Goal: Check status: Check status

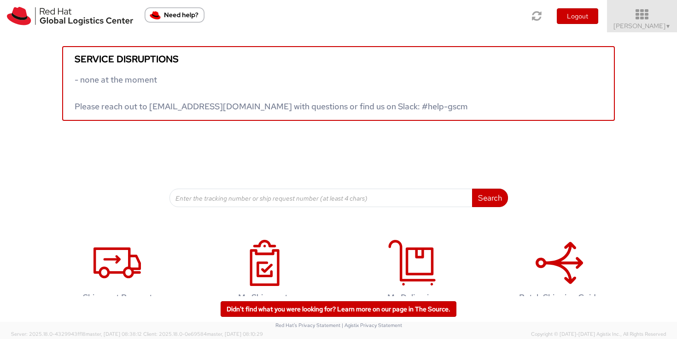
click at [654, 22] on span "Sally Chua ▼" at bounding box center [643, 26] width 58 height 8
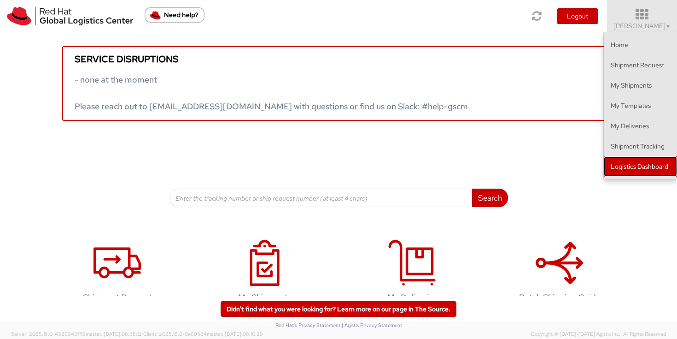
click at [665, 171] on link "Logistics Dashboard" at bounding box center [640, 166] width 73 height 20
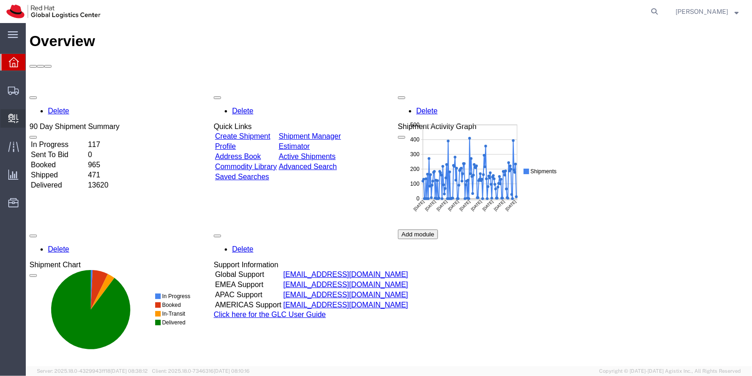
click at [0, 0] on span "Create Delivery" at bounding box center [0, 0] width 0 height 0
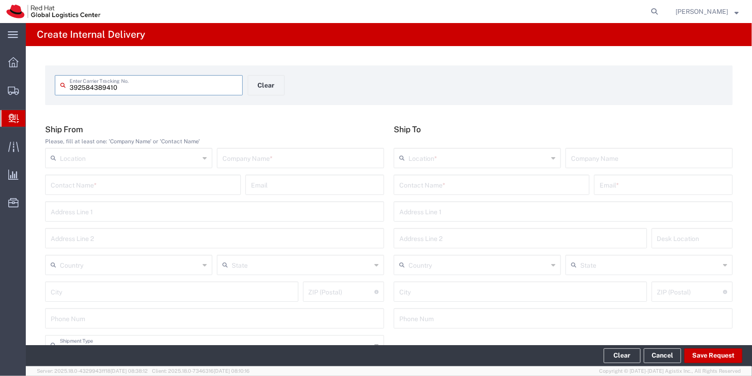
type input "392584389410"
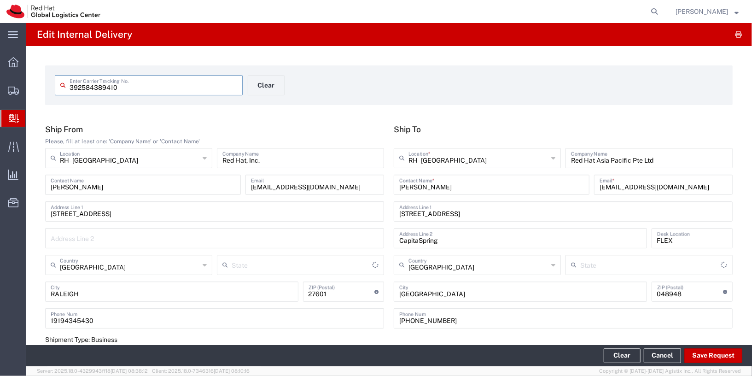
type input "PAK"
type input "[US_STATE]"
type input "International Economy"
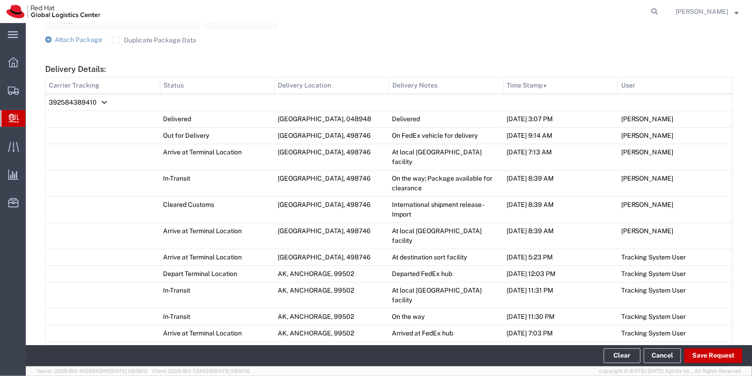
scroll to position [395, 0]
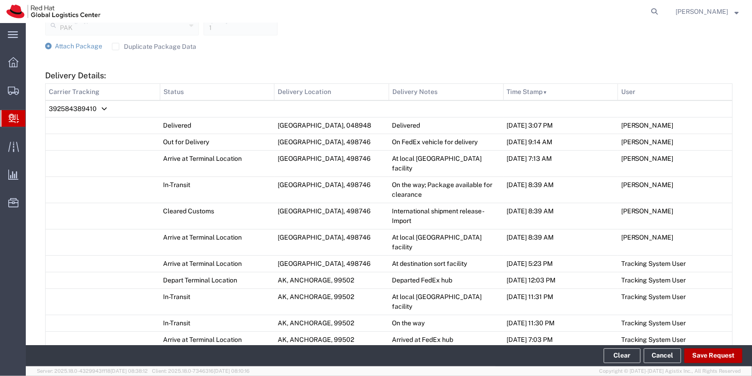
click at [720, 356] on button "Save Request" at bounding box center [714, 355] width 58 height 15
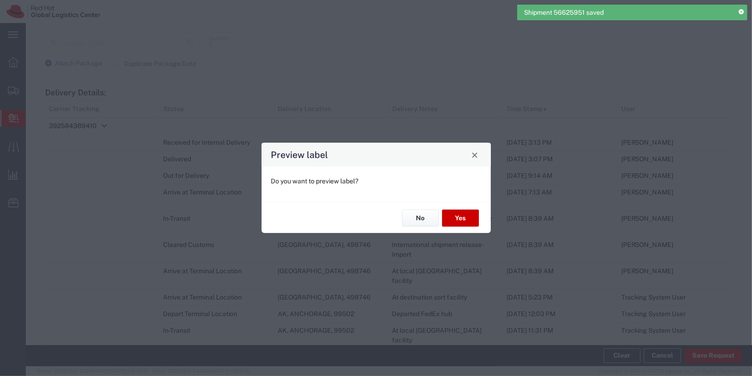
scroll to position [412, 0]
type input "PAK"
type input "International Economy"
click at [449, 223] on button "Yes" at bounding box center [460, 218] width 37 height 17
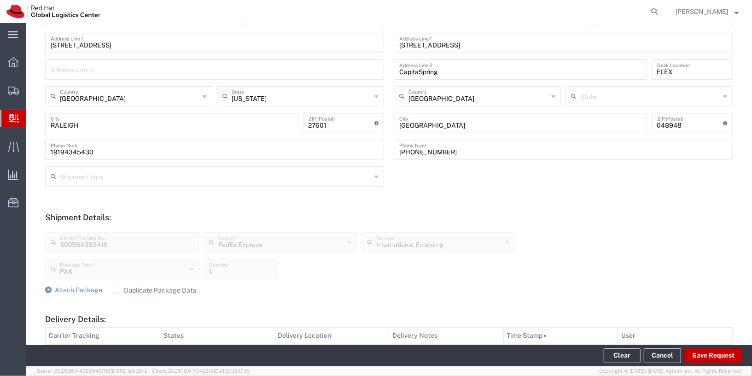
scroll to position [0, 0]
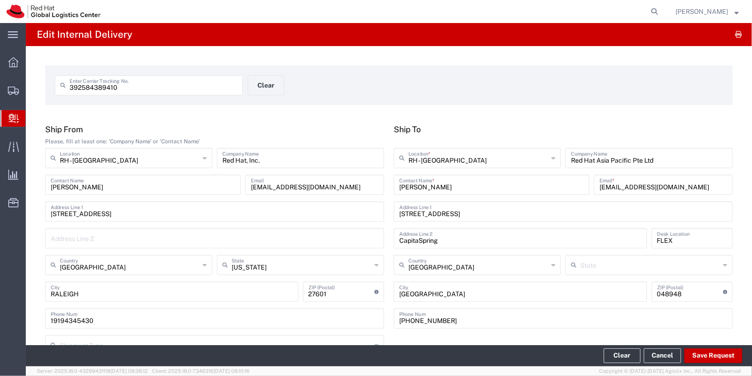
click at [33, 121] on span "Internal Delivery" at bounding box center [28, 118] width 7 height 18
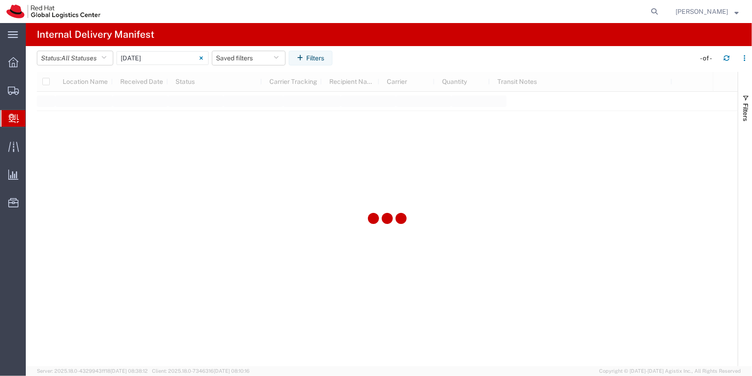
type input "[DATE]"
type input "[DATE] - [DATE]"
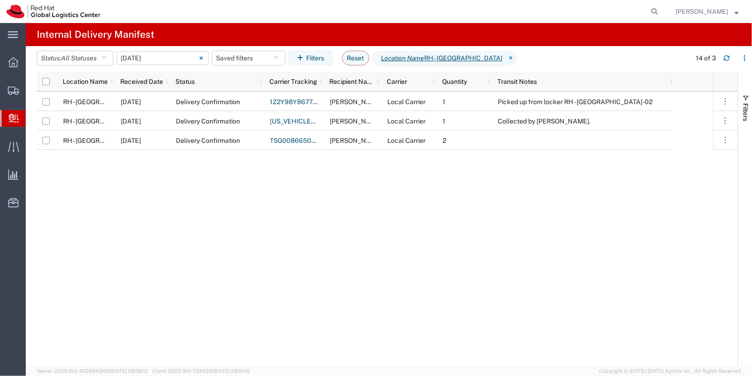
click at [143, 56] on input "[DATE] - [DATE]" at bounding box center [163, 58] width 92 height 14
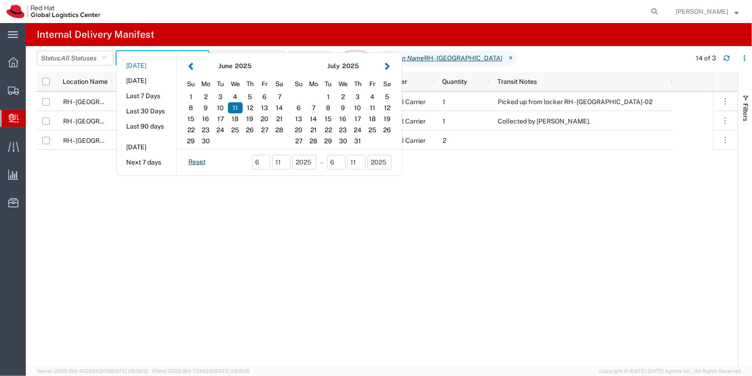
click at [138, 59] on button "[DATE]" at bounding box center [146, 66] width 59 height 14
type input "[DATE]"
type input "[DATE] - [DATE]"
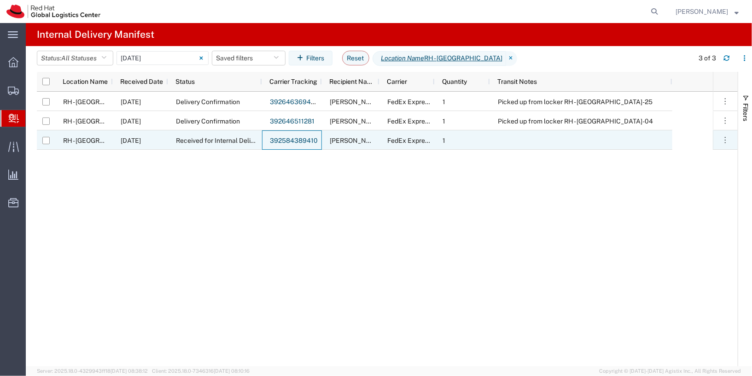
click at [285, 142] on link "392584389410" at bounding box center [294, 140] width 48 height 7
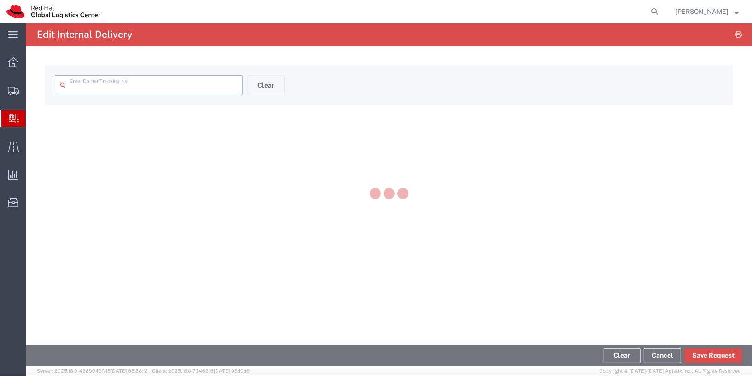
type input "392584389410"
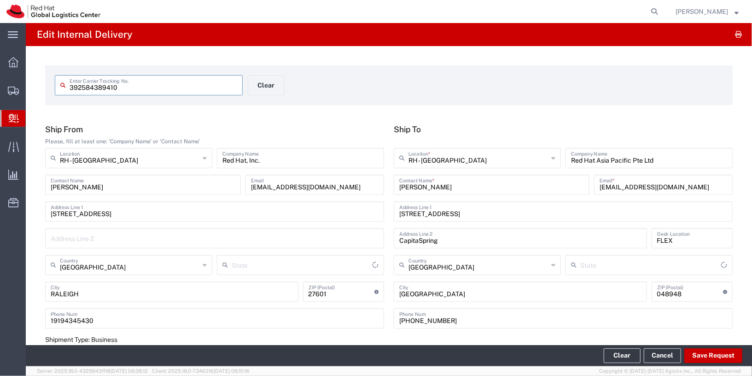
type input "PAK"
type input "[US_STATE]"
type input "International Economy"
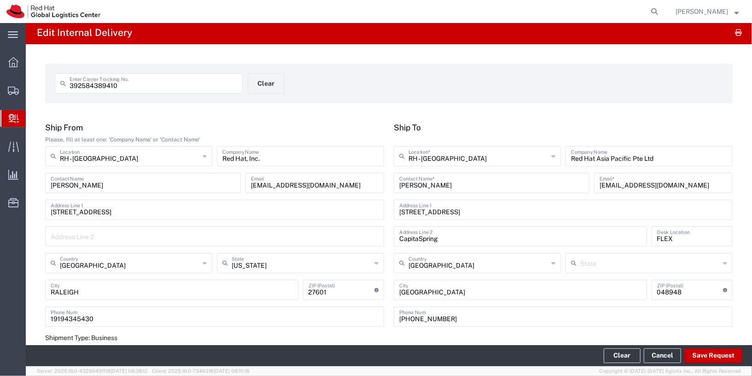
drag, startPoint x: 41, startPoint y: 118, endPoint x: 65, endPoint y: 123, distance: 24.8
click at [33, 118] on span "Internal Delivery" at bounding box center [28, 118] width 7 height 18
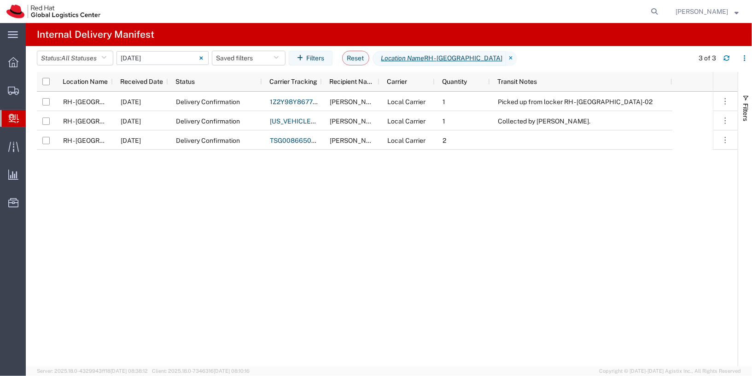
click at [179, 56] on input "[DATE] - [DATE]" at bounding box center [163, 58] width 92 height 14
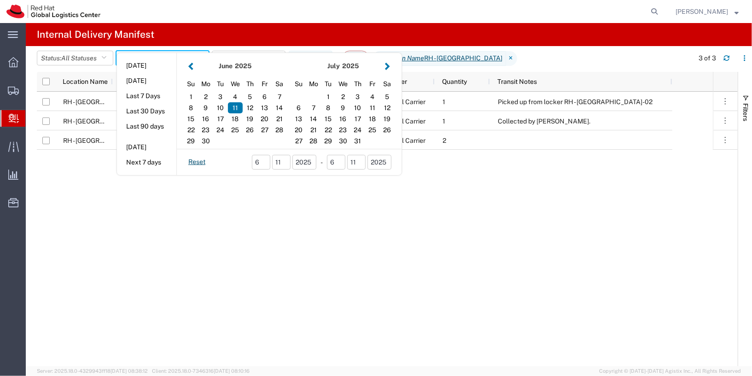
drag, startPoint x: 478, startPoint y: 305, endPoint x: 474, endPoint y: 297, distance: 9.5
click at [477, 302] on div "RH - [GEOGRAPHIC_DATA] [DATE] Delivery Confirmation 1Z2Y98Y86778143488 [PERSON_…" at bounding box center [375, 229] width 676 height 275
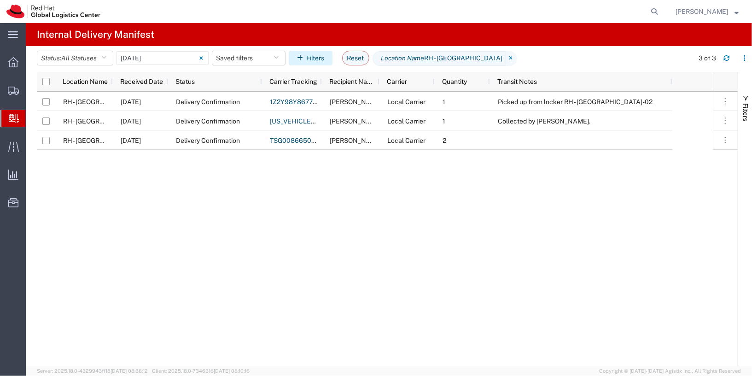
click at [315, 64] on button "Filters" at bounding box center [311, 58] width 44 height 15
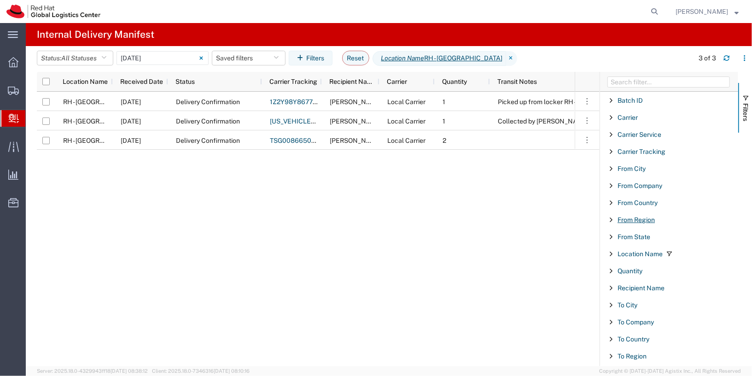
scroll to position [28, 0]
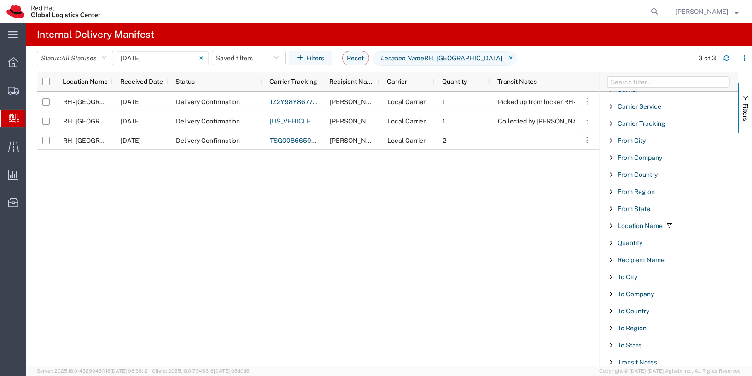
click at [543, 210] on div "RH - [GEOGRAPHIC_DATA] [DATE] Delivery Confirmation 1Z2Y98Y86778143488 [PERSON_…" at bounding box center [306, 229] width 538 height 275
click at [131, 55] on input "[DATE] - [DATE]" at bounding box center [163, 58] width 92 height 14
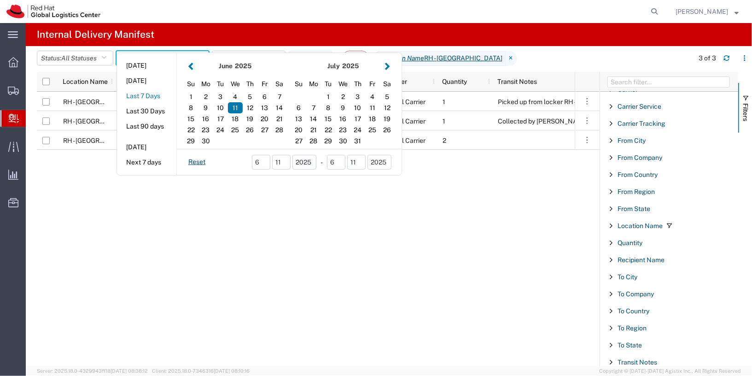
click at [153, 98] on button "Last 7 Days" at bounding box center [146, 96] width 59 height 14
type input "Last 7 Days"
type input "[DATE] - [DATE]"
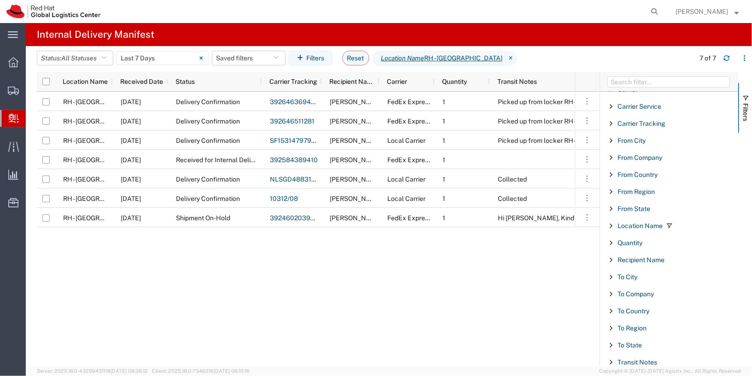
click at [491, 297] on div "RH - [GEOGRAPHIC_DATA] [DATE] Delivery Confirmation 392646369476 Nandireddy [PE…" at bounding box center [306, 229] width 538 height 275
drag, startPoint x: 485, startPoint y: 246, endPoint x: 406, endPoint y: 220, distance: 82.9
click at [483, 244] on div "RH - [GEOGRAPHIC_DATA] [DATE] Delivery Confirmation 392646369476 Nandireddy [PE…" at bounding box center [306, 229] width 538 height 275
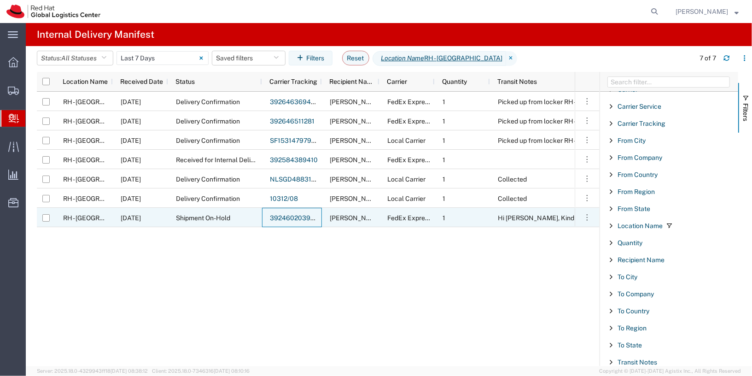
click at [304, 217] on link "392460203949" at bounding box center [294, 217] width 49 height 7
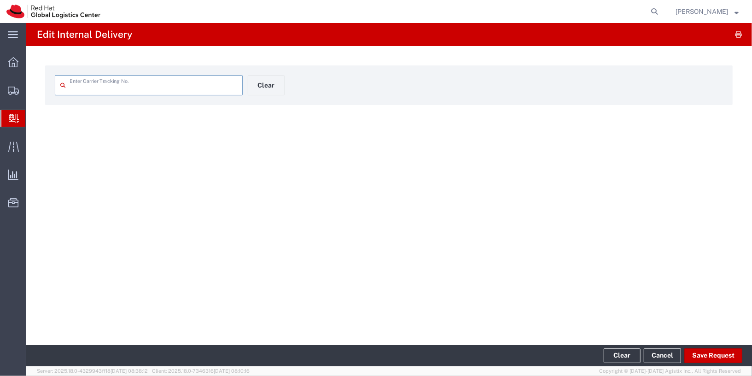
type input "392460203949"
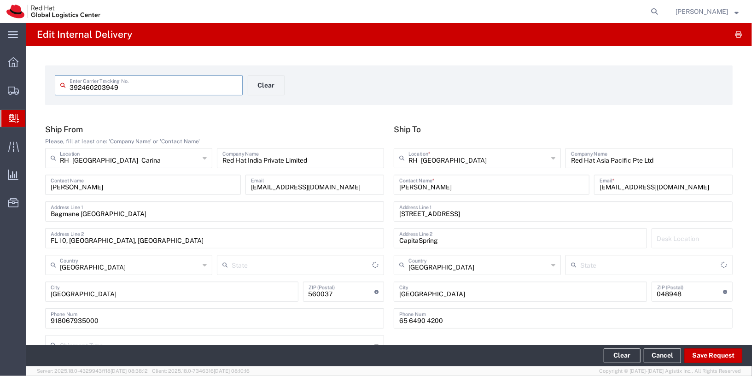
type input "Your Packaging"
type input "International Priority EOD"
type input "[GEOGRAPHIC_DATA]"
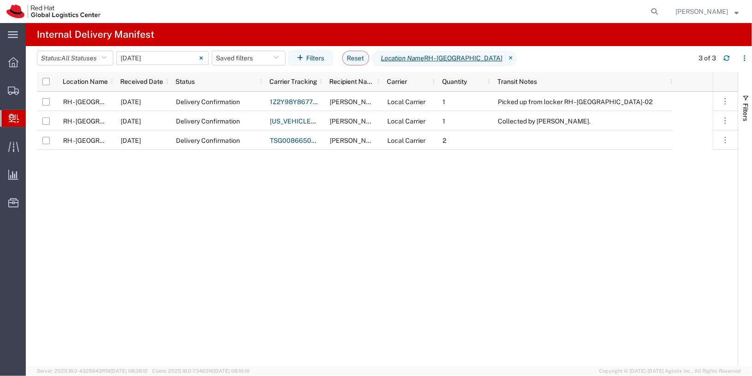
click at [184, 56] on input "[DATE] - [DATE]" at bounding box center [163, 58] width 92 height 14
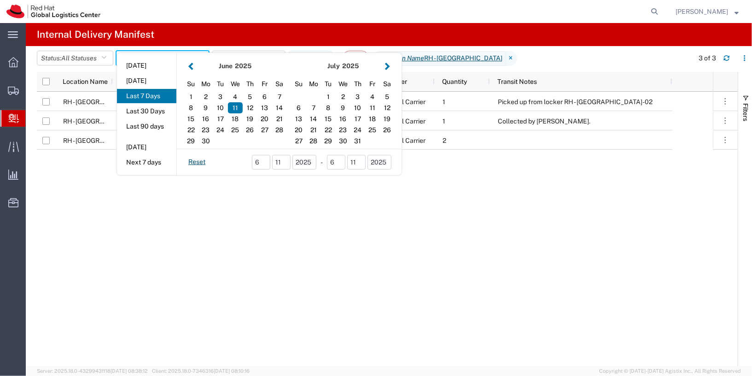
click at [145, 95] on button "Last 7 Days" at bounding box center [146, 96] width 59 height 14
type input "Last 7 Days"
type input "[DATE] - [DATE]"
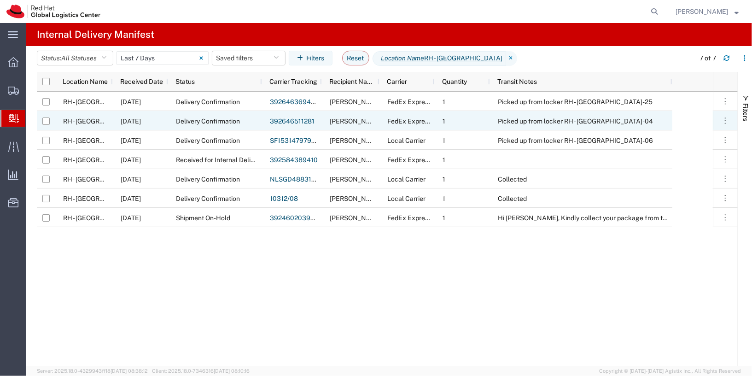
click at [274, 120] on link "392646511281" at bounding box center [292, 120] width 45 height 7
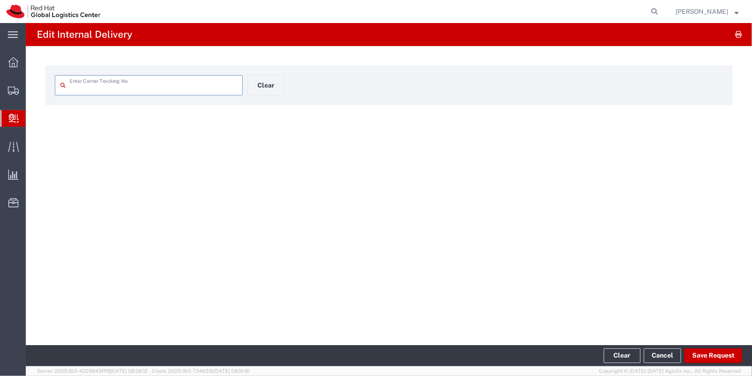
type input "392646511281"
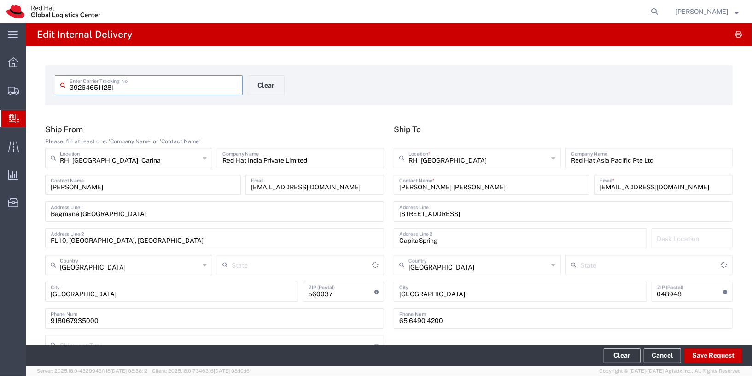
type input "Your Packaging"
type input "[GEOGRAPHIC_DATA]"
type input "International Priority EOD"
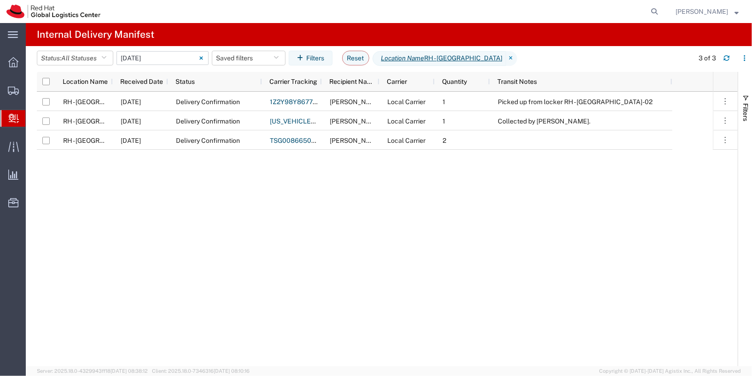
click at [137, 53] on input "[DATE] - [DATE]" at bounding box center [163, 58] width 92 height 14
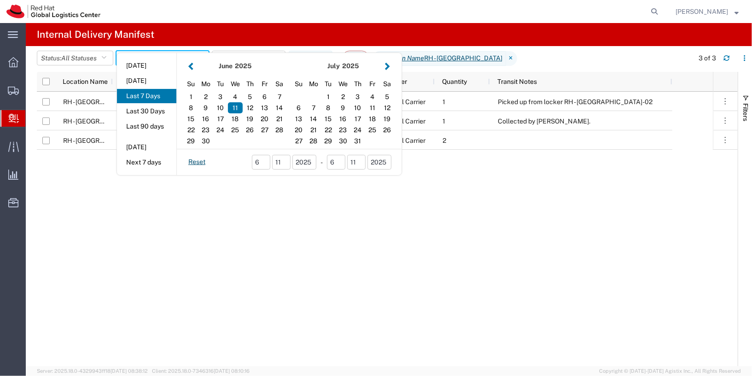
drag, startPoint x: 465, startPoint y: 257, endPoint x: 304, endPoint y: 149, distance: 193.4
click at [463, 256] on div "RH - [GEOGRAPHIC_DATA] [DATE] Delivery Confirmation 1Z2Y98Y86778143488 [PERSON_…" at bounding box center [375, 229] width 676 height 275
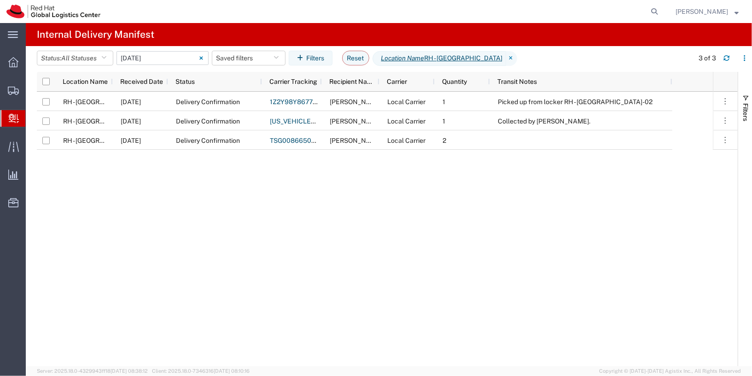
click at [184, 55] on input "[DATE] - [DATE]" at bounding box center [163, 58] width 92 height 14
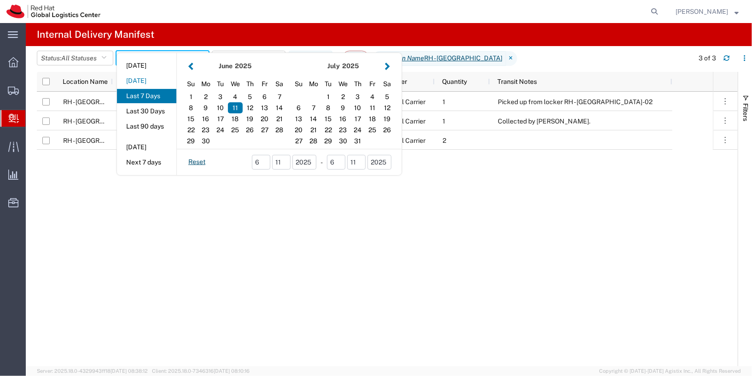
click at [145, 79] on button "[DATE]" at bounding box center [146, 81] width 59 height 14
type input "[DATE]"
type input "[DATE] - [DATE]"
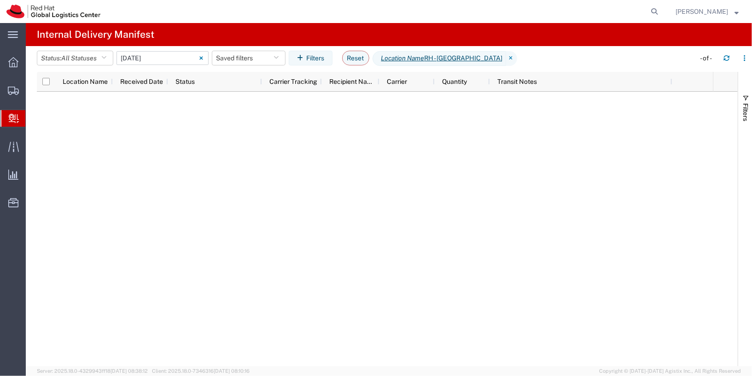
click at [159, 58] on input "[DATE] - [DATE]" at bounding box center [163, 58] width 92 height 14
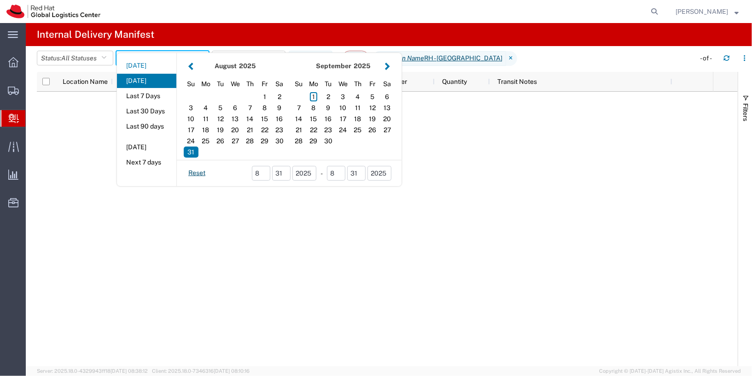
click at [157, 69] on button "[DATE]" at bounding box center [146, 66] width 59 height 14
type input "[DATE]"
type input "[DATE] - [DATE]"
